Goal: Information Seeking & Learning: Find specific page/section

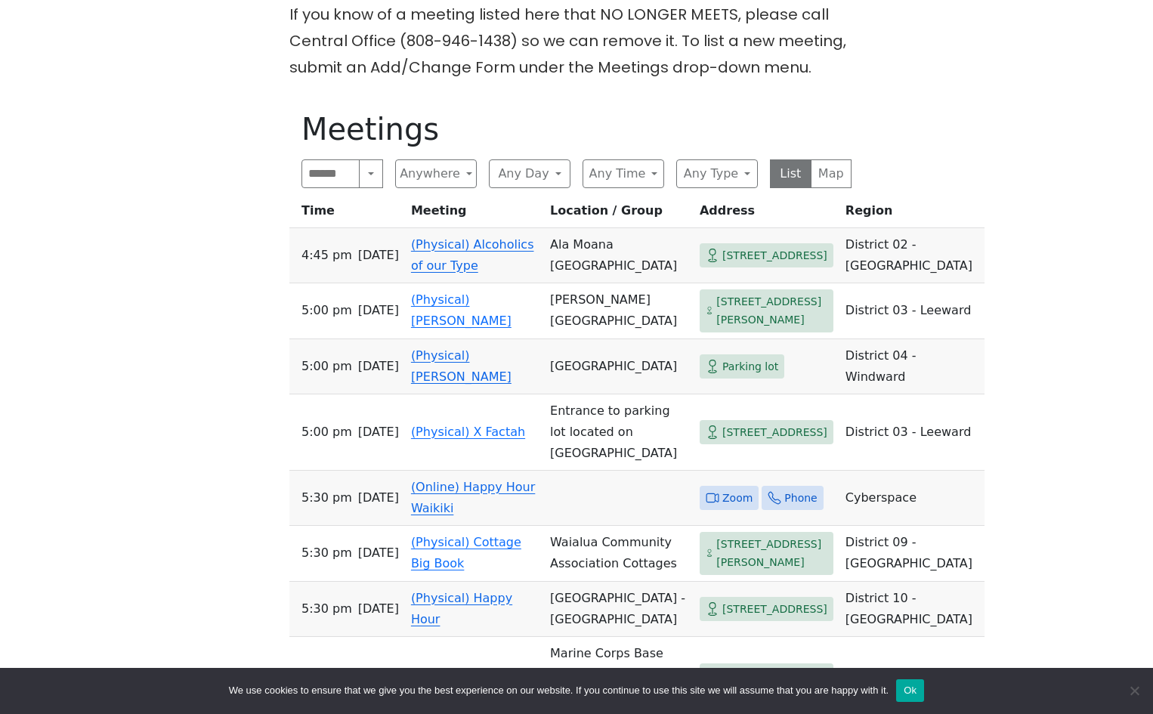
scroll to position [604, 0]
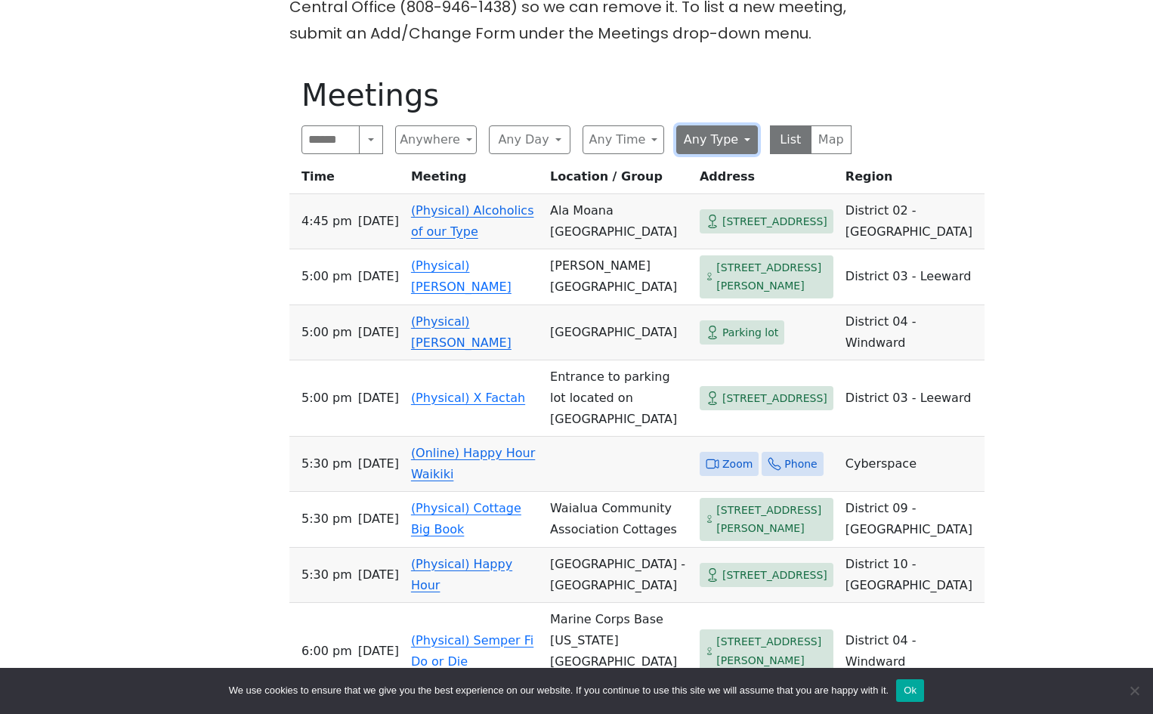
click at [750, 146] on button "Any Type" at bounding box center [717, 139] width 82 height 29
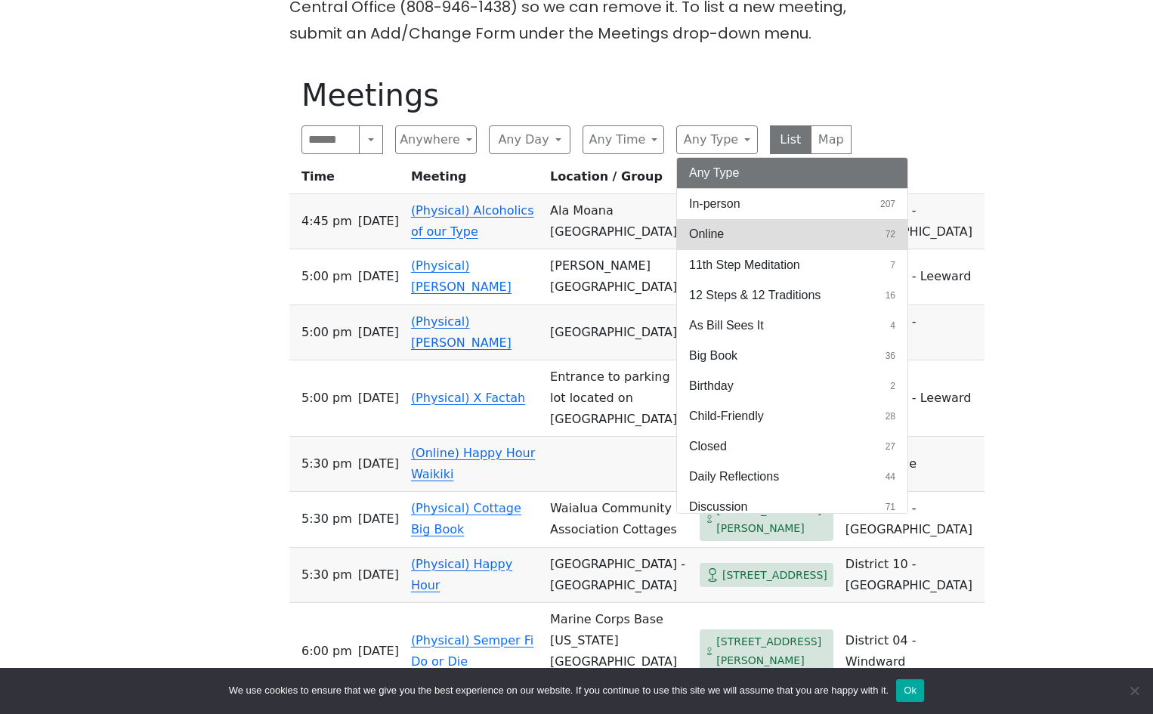
click at [732, 229] on button "Online 72" at bounding box center [792, 234] width 230 height 30
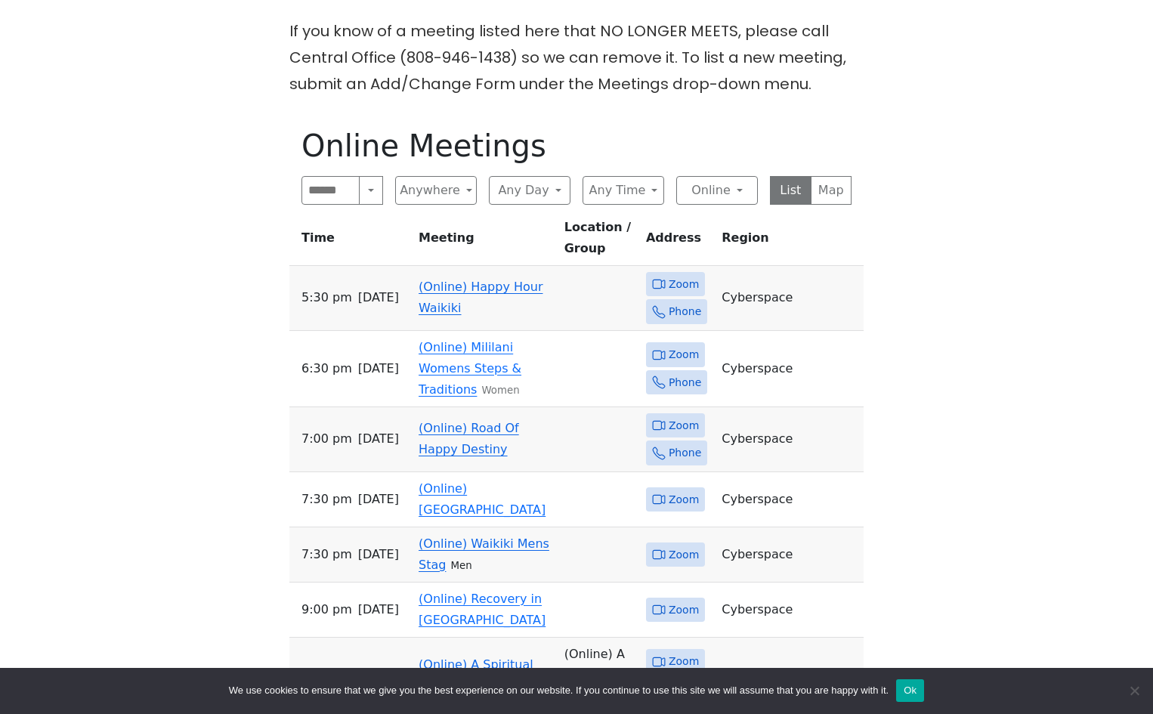
scroll to position [529, 0]
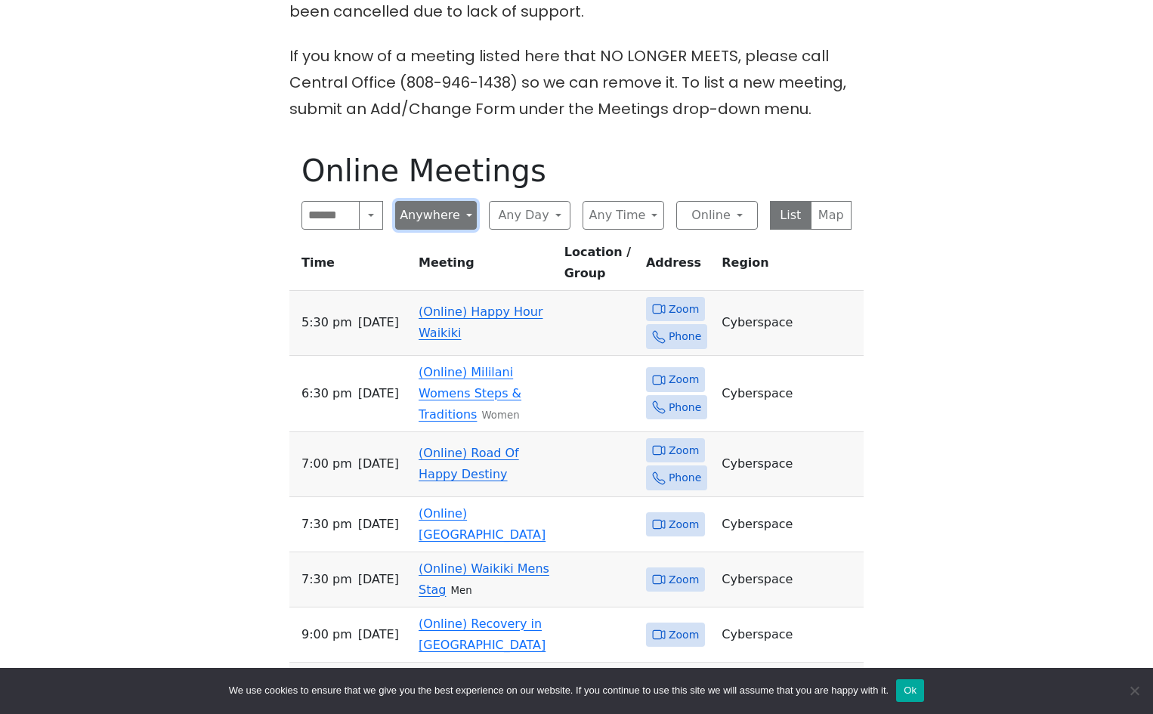
click at [465, 221] on button "Anywhere" at bounding box center [436, 215] width 82 height 29
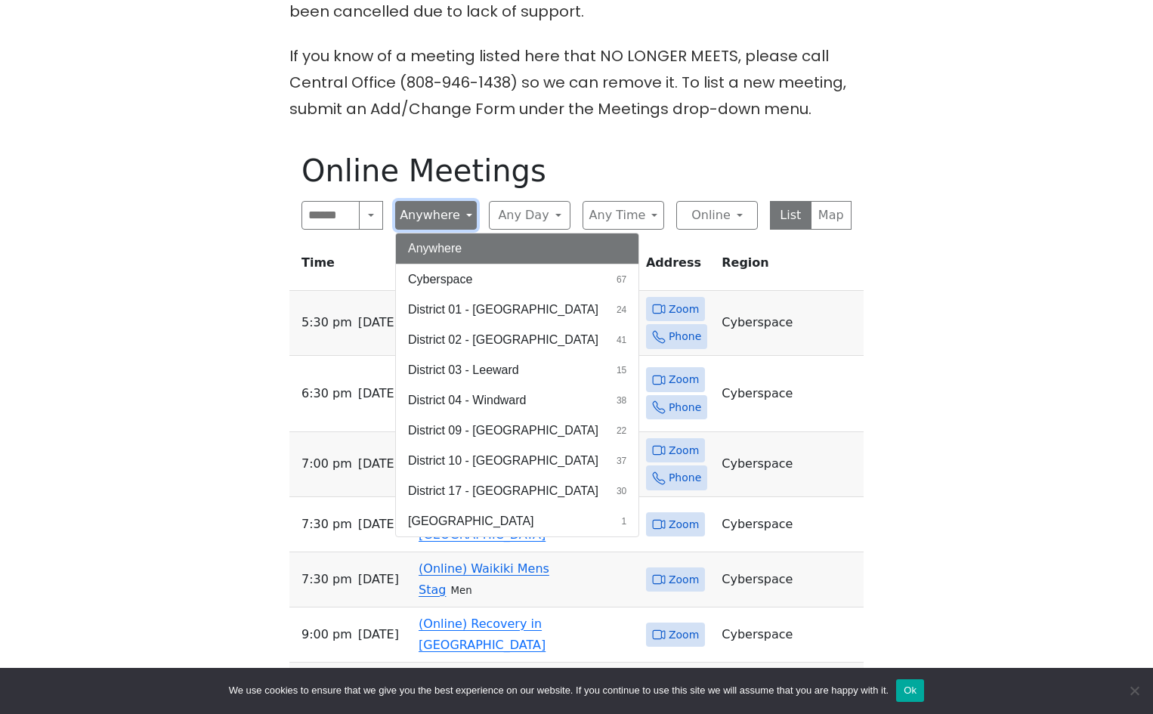
click at [465, 221] on button "Anywhere" at bounding box center [436, 215] width 82 height 29
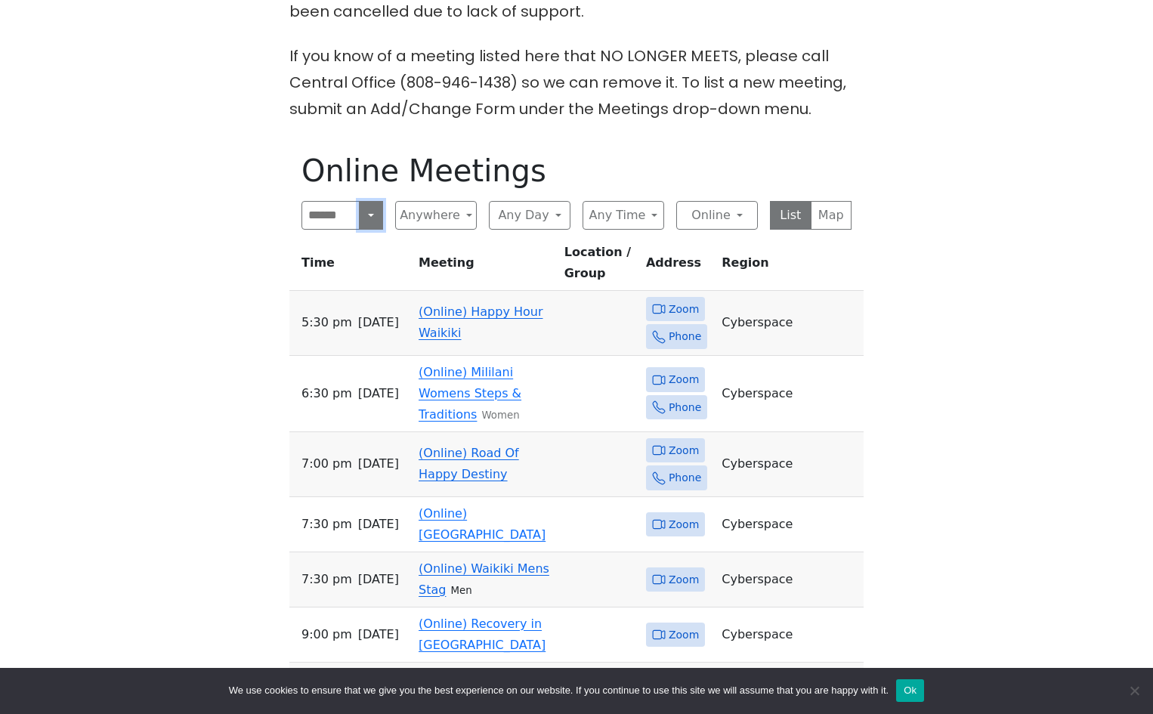
click at [373, 220] on button "Search" at bounding box center [371, 215] width 24 height 29
click at [595, 175] on h1 "Online Meetings" at bounding box center [576, 171] width 550 height 36
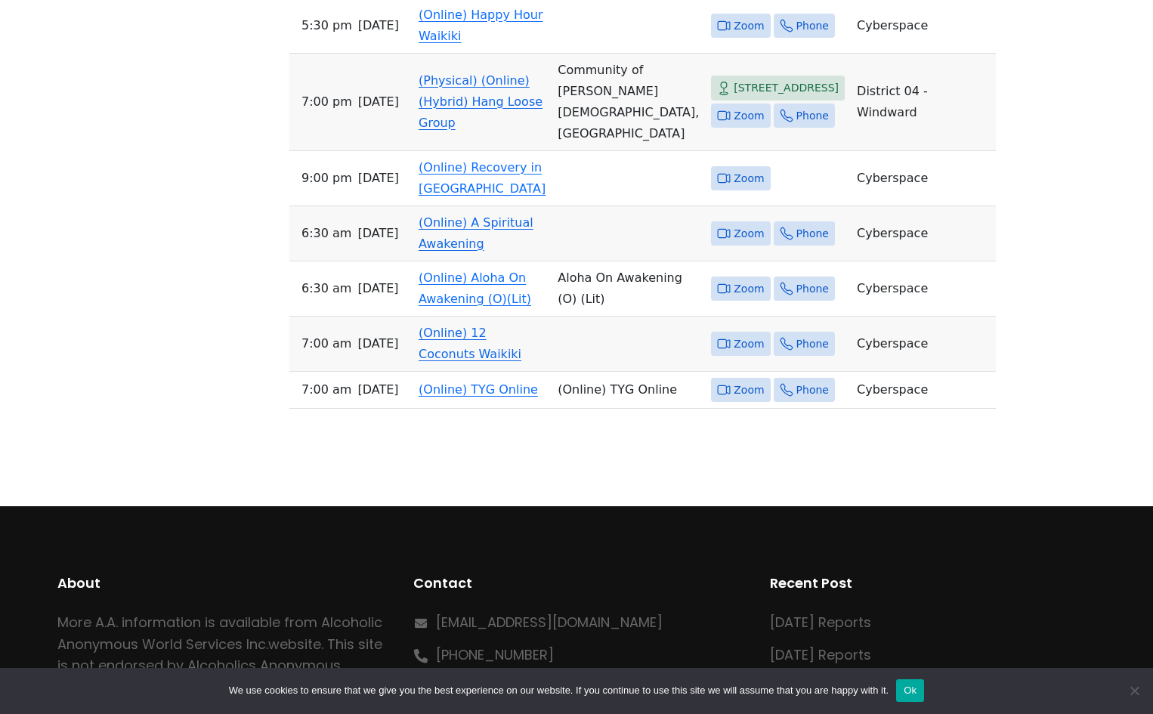
scroll to position [2569, 0]
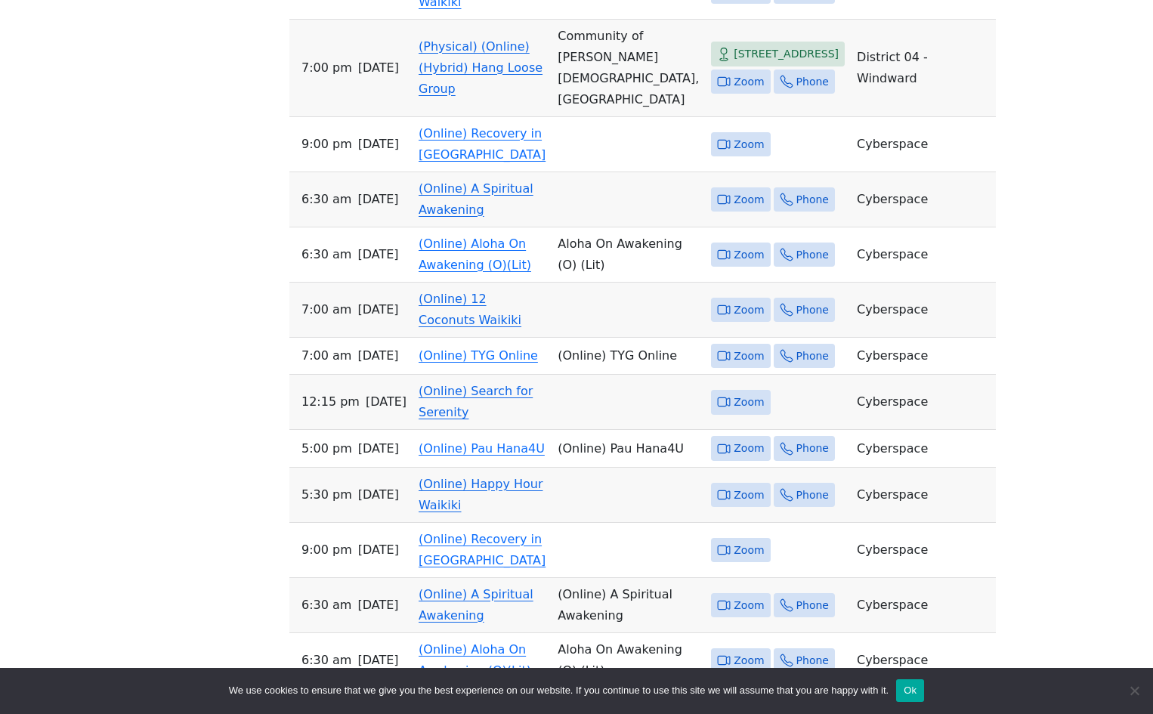
click at [483, 96] on link "(Physical) (Online) (Hybrid) Hang Loose Group" at bounding box center [481, 67] width 124 height 57
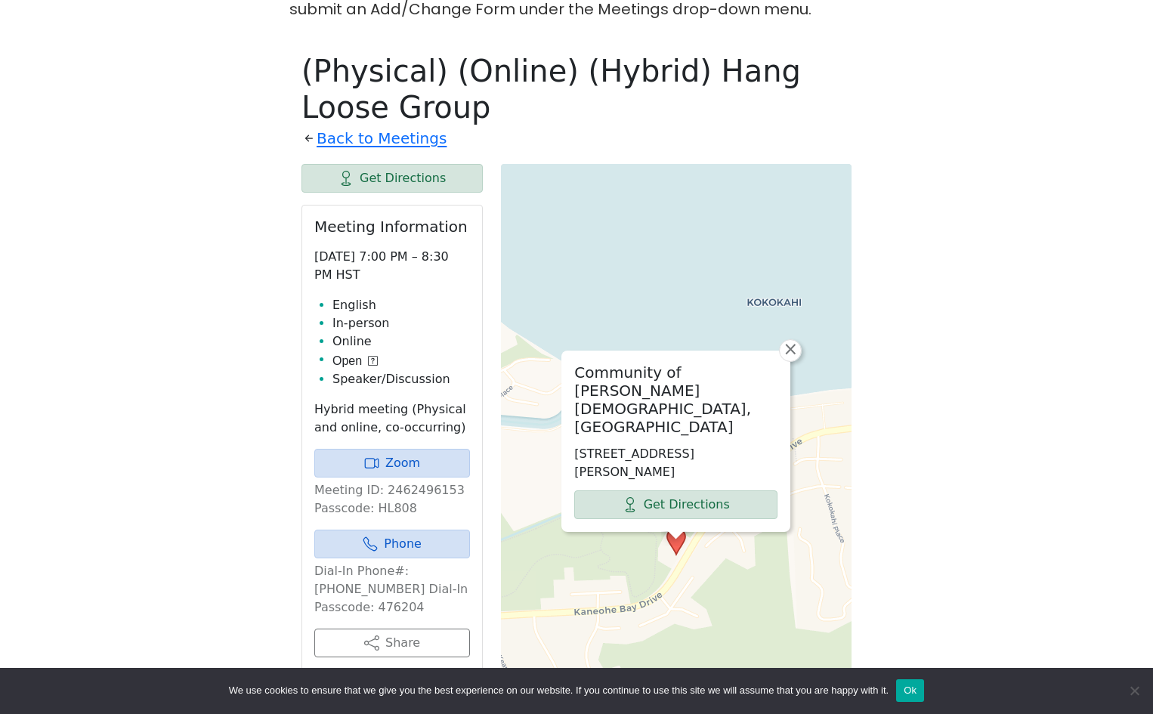
scroll to position [595, 0]
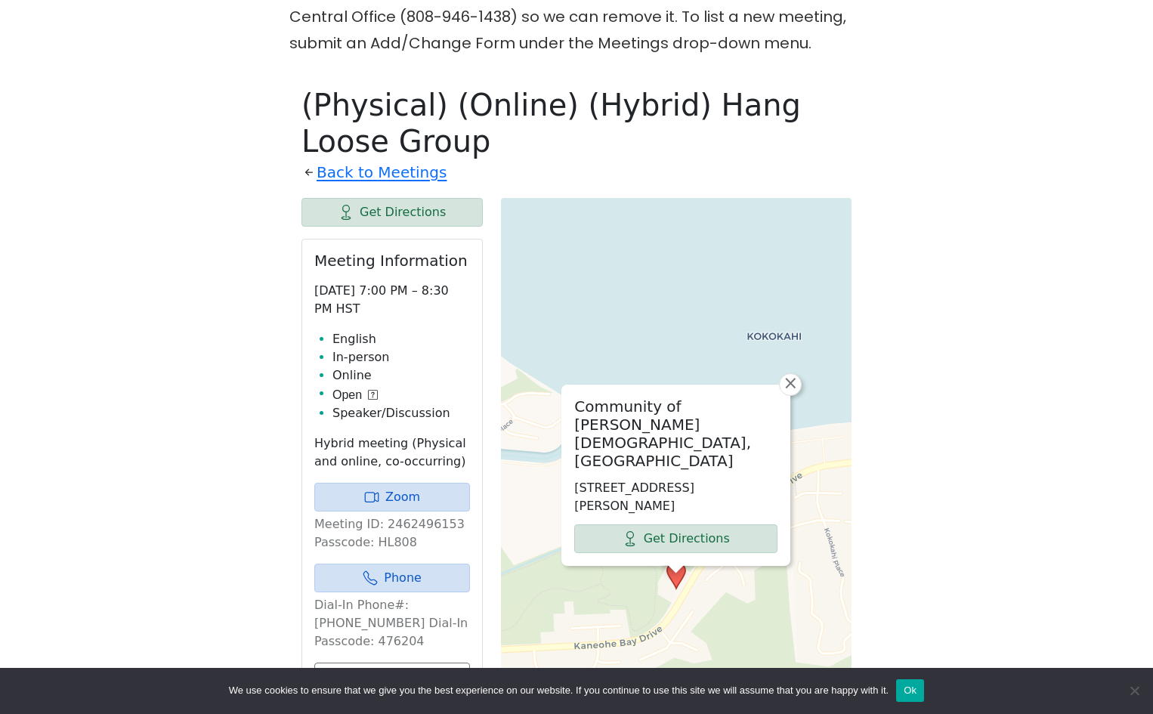
click at [136, 305] on div "On [DATE] (only), the Serenity Group will meet at [DEMOGRAPHIC_DATA] at [STREET…" at bounding box center [575, 647] width 1037 height 1625
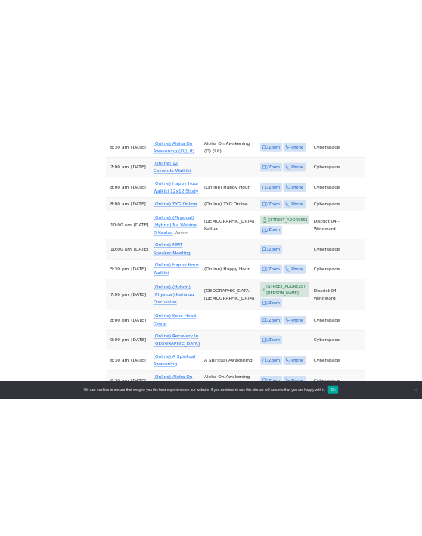
scroll to position [3148, 0]
